Goal: Navigation & Orientation: Find specific page/section

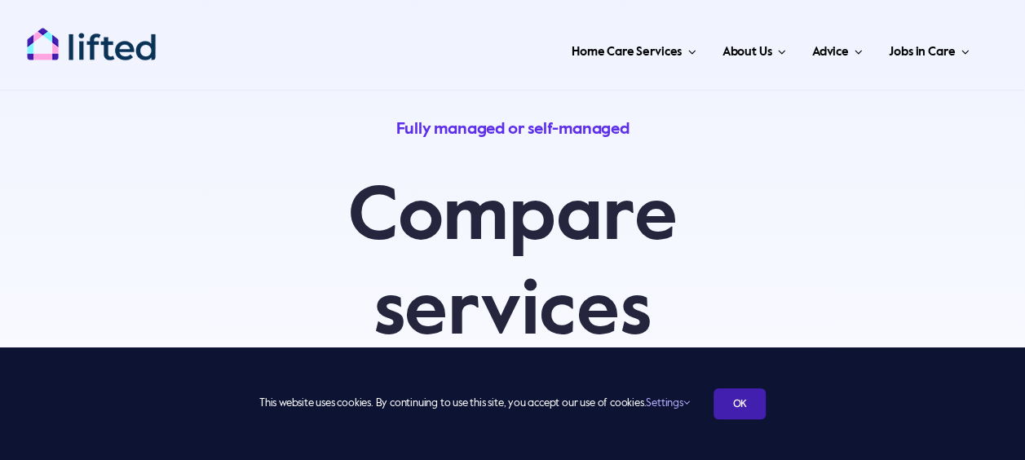
click at [757, 402] on link "OK" at bounding box center [740, 403] width 52 height 31
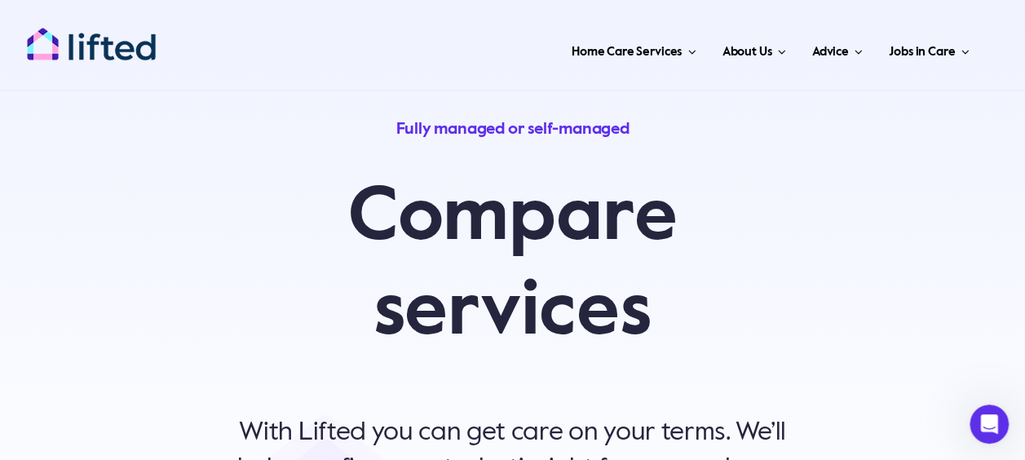
click at [106, 43] on img "lifted-logo" at bounding box center [91, 44] width 131 height 34
